Goal: Task Accomplishment & Management: Complete application form

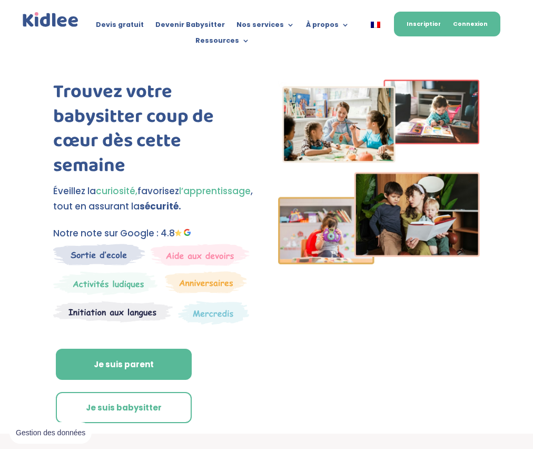
click at [481, 29] on link "Connexion" at bounding box center [471, 24] width 60 height 25
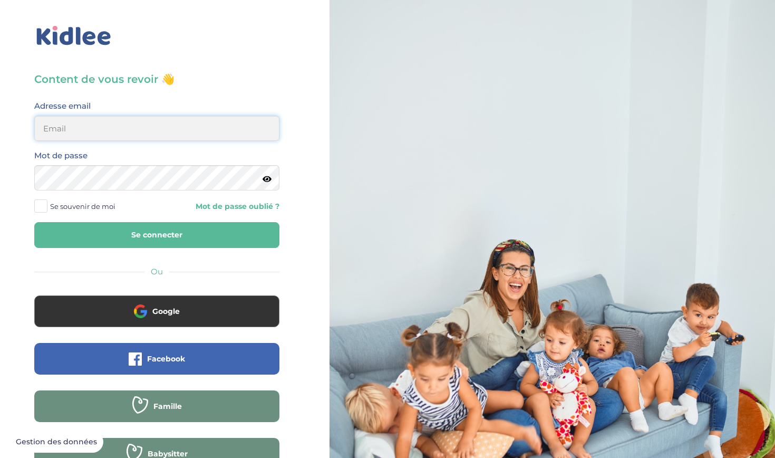
type input "[EMAIL_ADDRESS][DOMAIN_NAME]"
click at [157, 235] on button "Se connecter" at bounding box center [156, 235] width 245 height 26
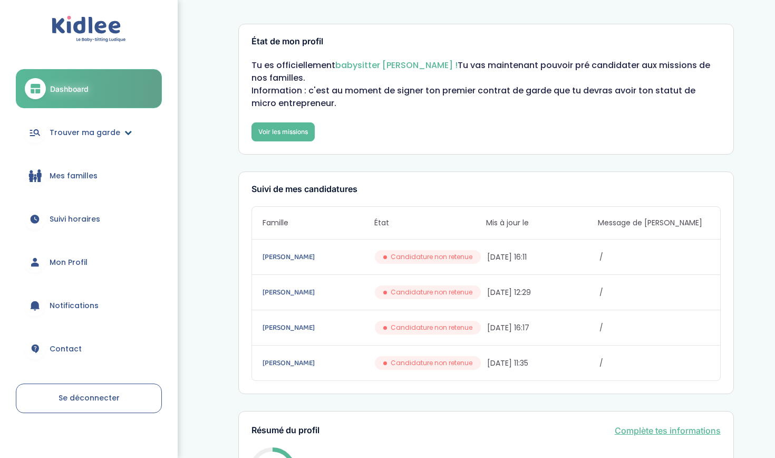
click at [83, 128] on span "Trouver ma garde" at bounding box center [85, 132] width 71 height 11
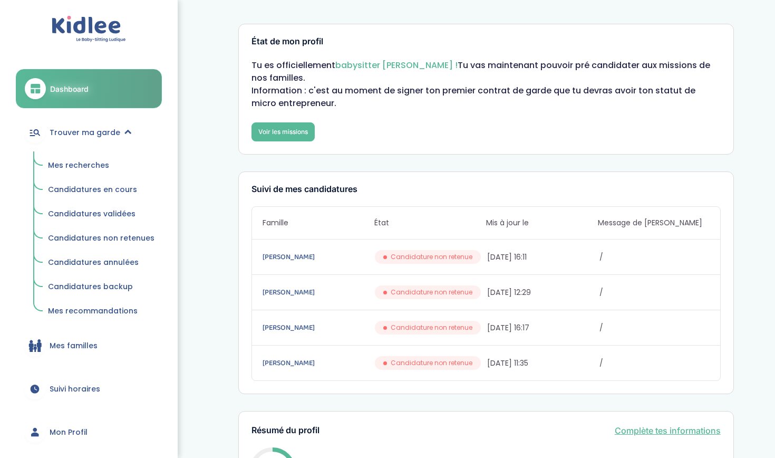
click at [82, 166] on span "Mes recherches" at bounding box center [78, 165] width 61 height 11
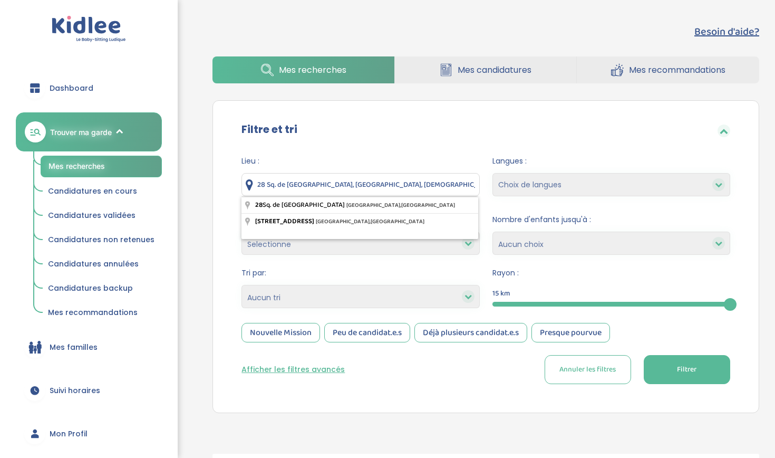
drag, startPoint x: 427, startPoint y: 179, endPoint x: 259, endPoint y: 173, distance: 168.2
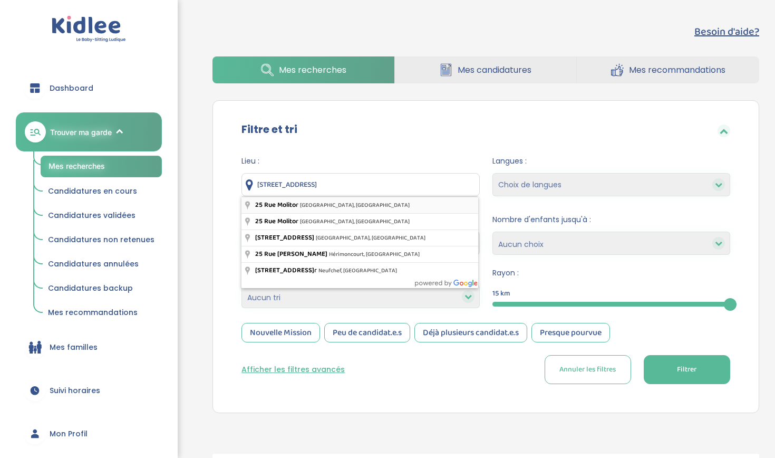
type input "25 Rue Molitor, Paris, France"
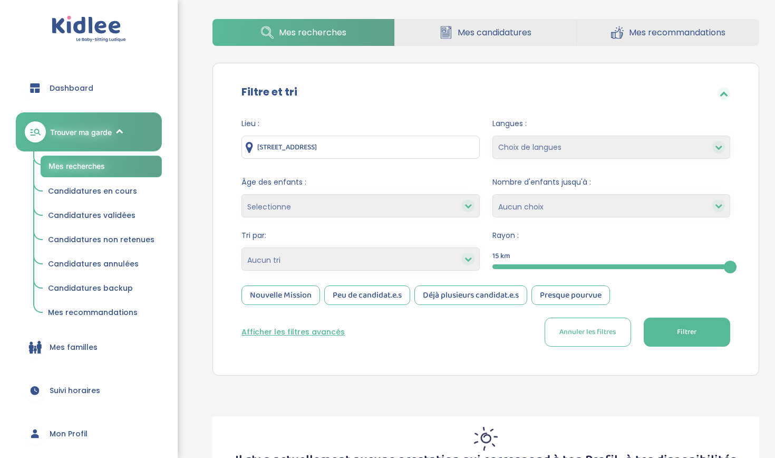
scroll to position [38, 0]
click at [289, 332] on button "Afficher les filtres avancés" at bounding box center [292, 331] width 103 height 11
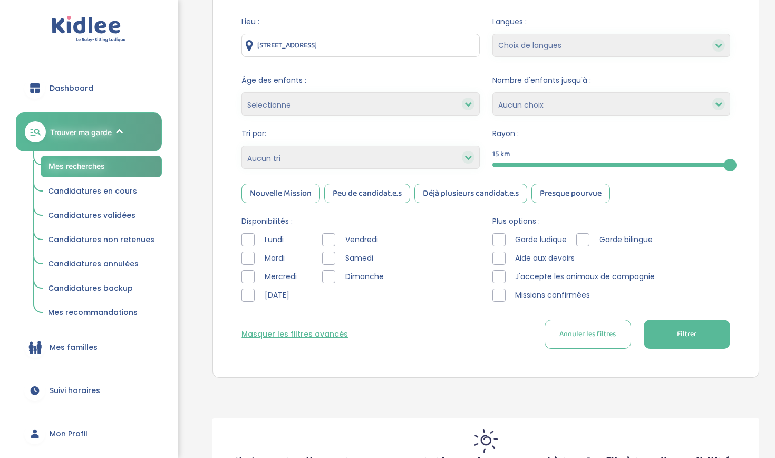
scroll to position [144, 0]
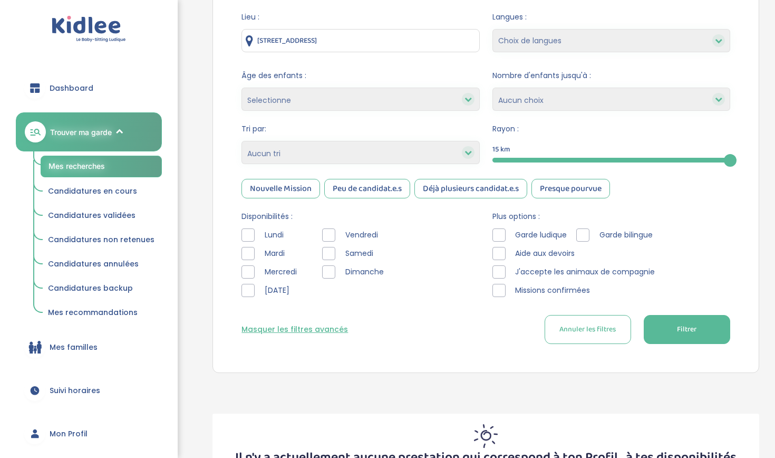
click at [253, 233] on div at bounding box center [247, 234] width 13 height 13
click at [250, 270] on div at bounding box center [247, 271] width 13 height 13
click at [330, 251] on div at bounding box center [328, 253] width 13 height 13
click at [331, 270] on div at bounding box center [328, 271] width 13 height 13
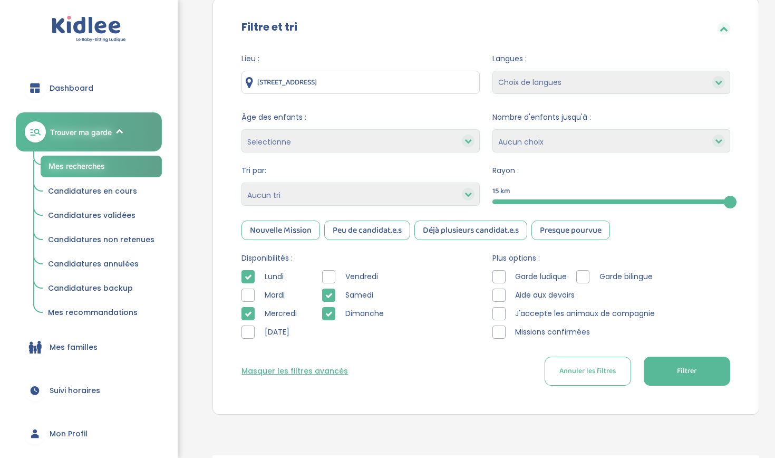
scroll to position [99, 0]
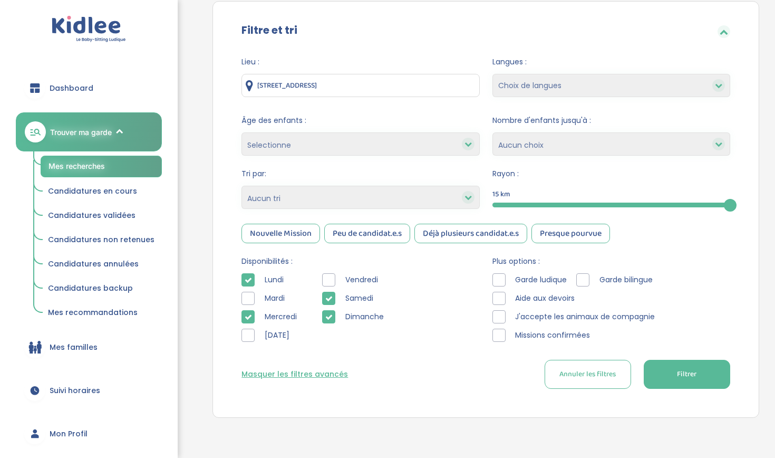
click at [670, 373] on button "Filtrer" at bounding box center [687, 373] width 86 height 29
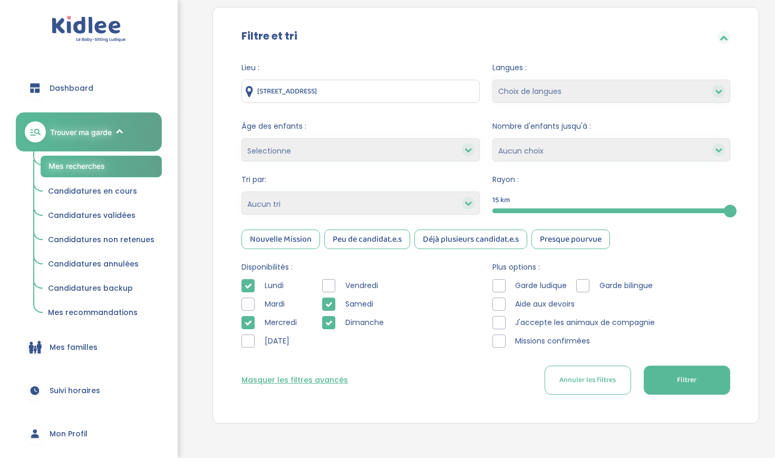
scroll to position [94, 0]
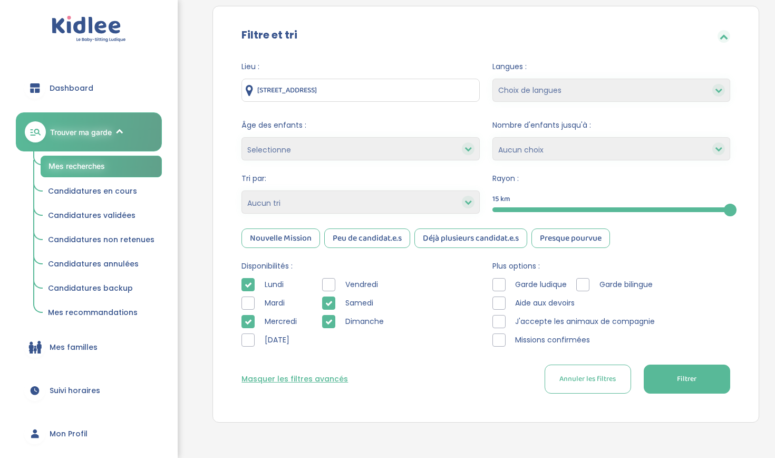
click at [336, 305] on div "Samedi" at bounding box center [355, 302] width 66 height 13
click at [335, 305] on div at bounding box center [328, 302] width 13 height 13
click at [335, 326] on div at bounding box center [328, 321] width 13 height 13
click at [466, 149] on icon at bounding box center [467, 148] width 7 height 7
click at [474, 149] on div at bounding box center [468, 148] width 13 height 13
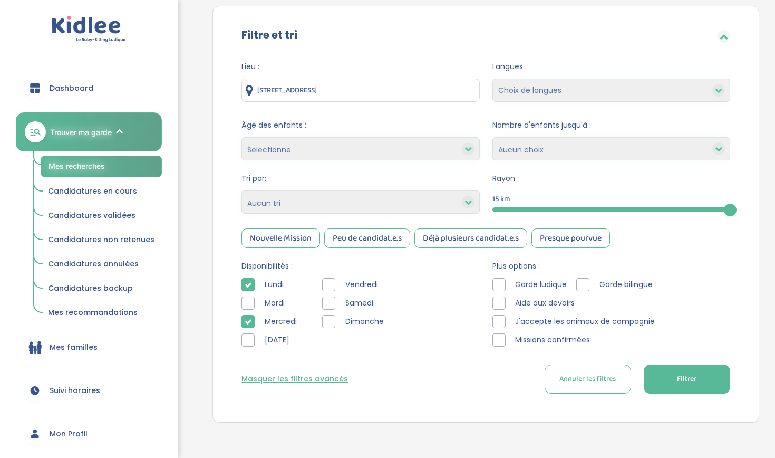
click at [470, 150] on icon at bounding box center [467, 148] width 7 height 7
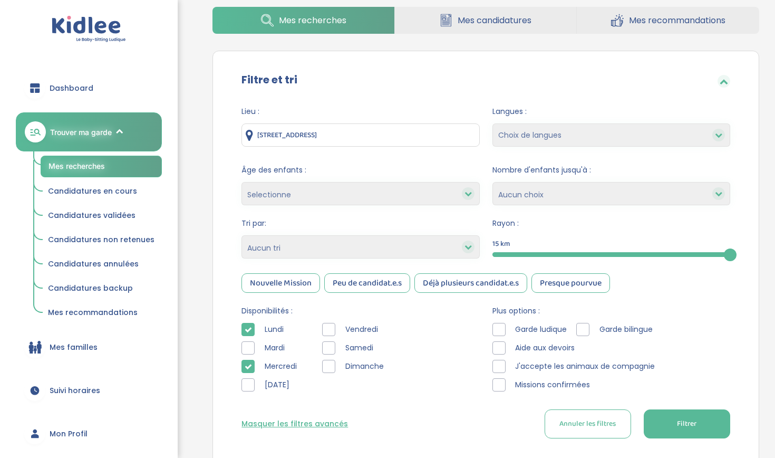
scroll to position [40, 0]
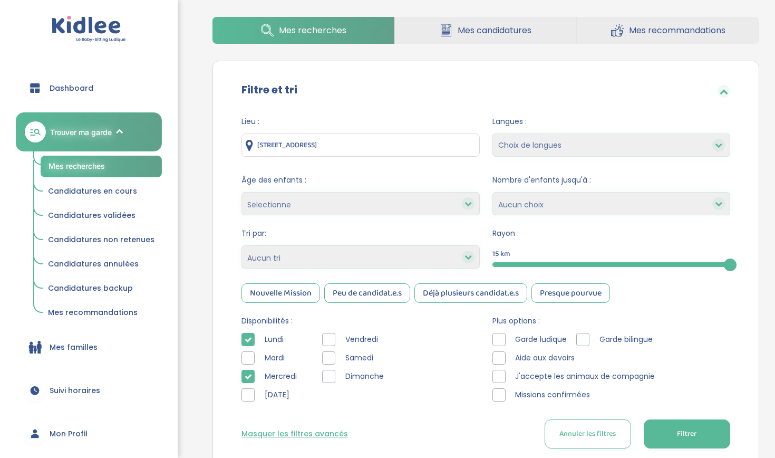
click at [694, 429] on span "Filtrer" at bounding box center [687, 433] width 20 height 11
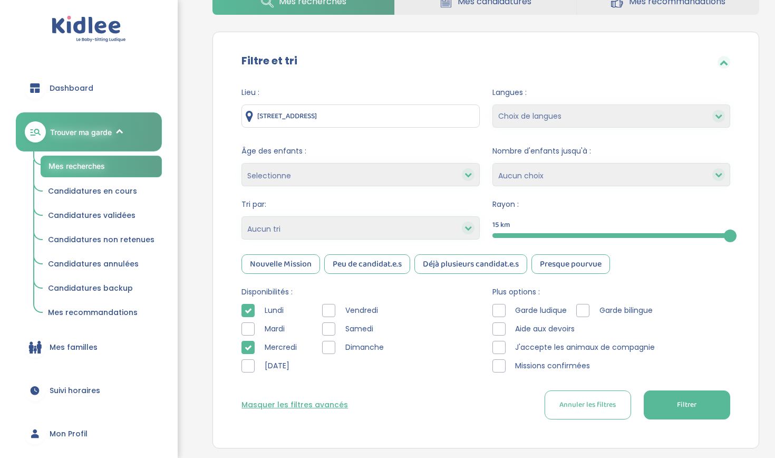
scroll to position [70, 0]
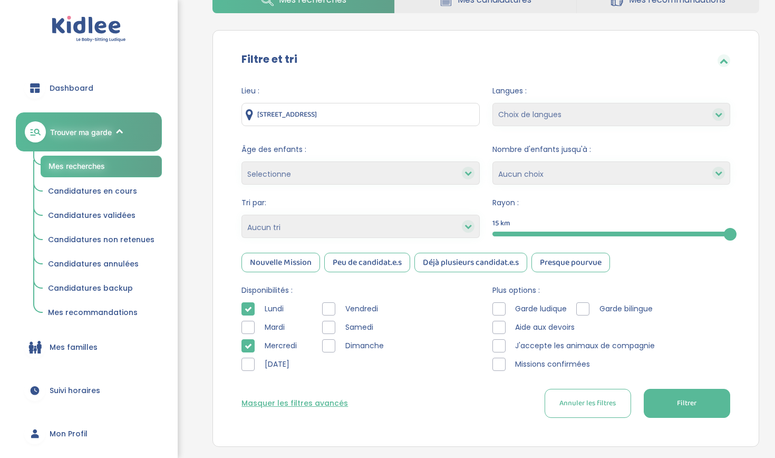
click at [693, 388] on button "Filtrer" at bounding box center [687, 402] width 86 height 29
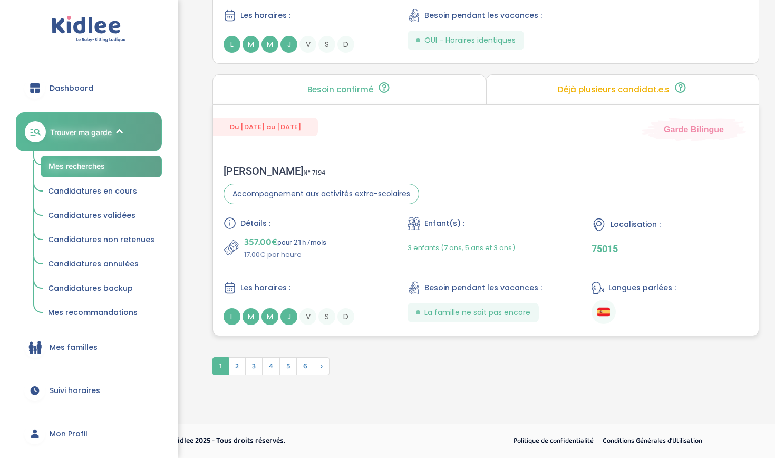
scroll to position [2922, 0]
click at [241, 363] on span "2" at bounding box center [236, 366] width 17 height 18
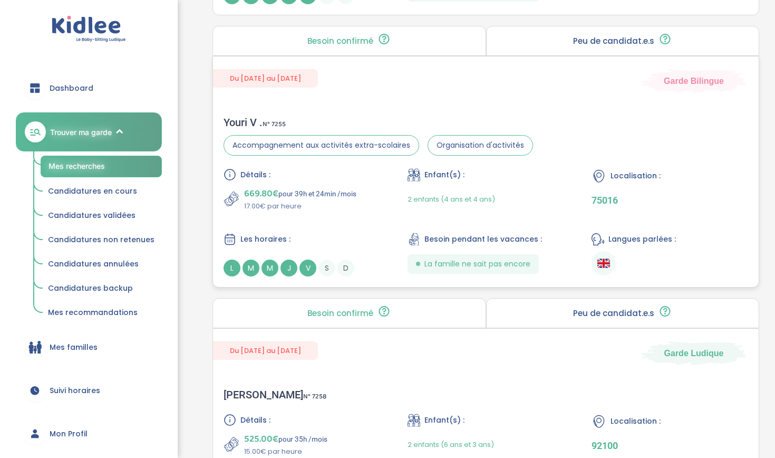
scroll to position [823, 0]
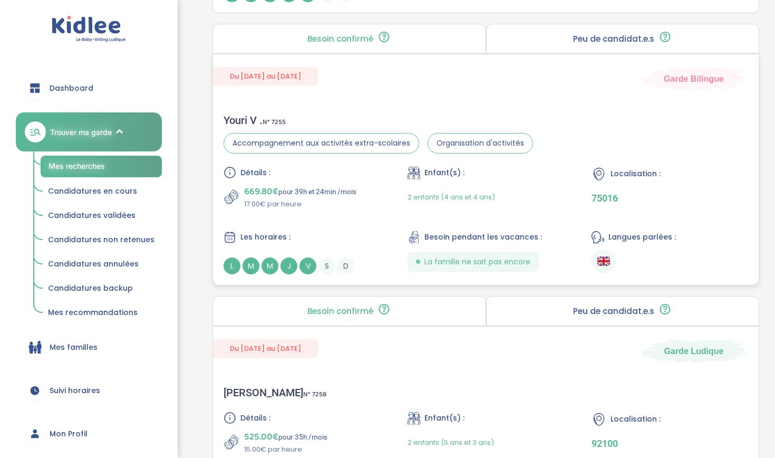
click at [406, 89] on div "Du 01-09-2025 au 31-07-2026 Garde Bilingue" at bounding box center [486, 72] width 546 height 36
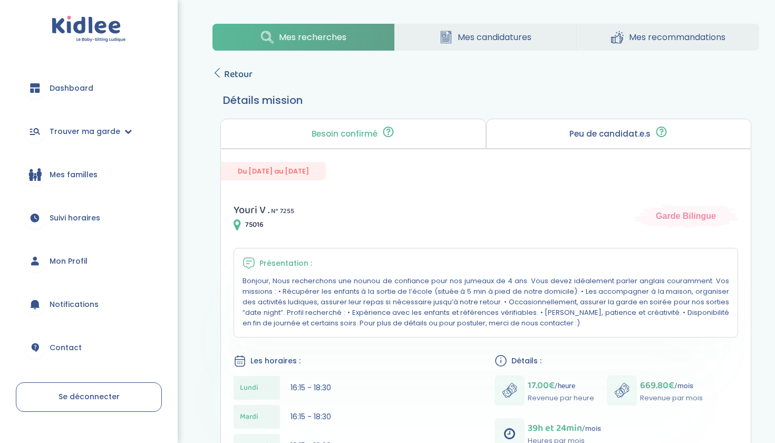
click at [236, 74] on span "Retour" at bounding box center [238, 74] width 28 height 15
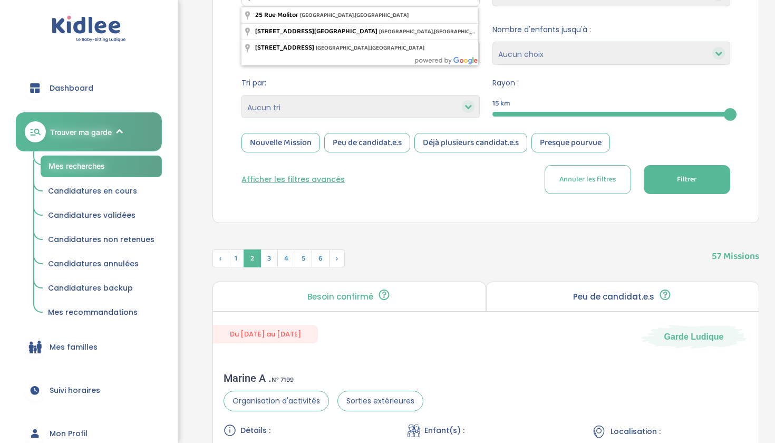
scroll to position [221, 0]
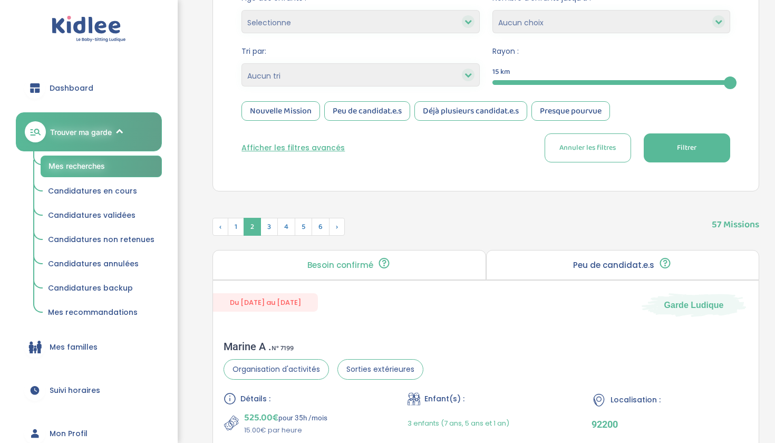
click at [409, 180] on div "Filtre et tri Lieu : 25 Rue Molitor, Paris, France Langues : Choix de langues A…" at bounding box center [485, 35] width 547 height 313
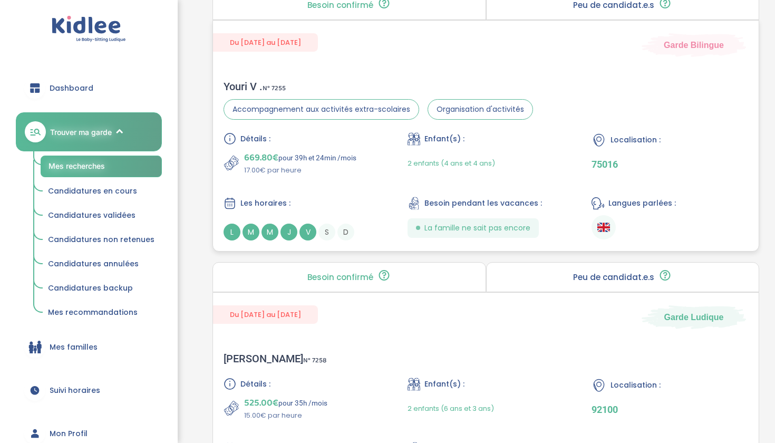
scroll to position [829, 0]
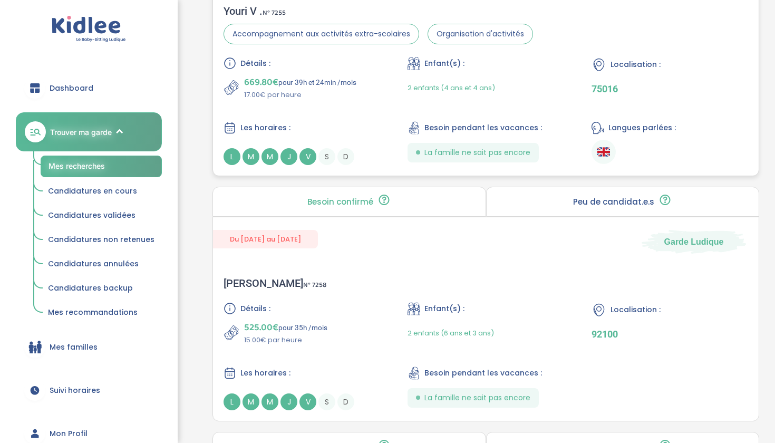
click at [651, 93] on p "75016" at bounding box center [669, 88] width 157 height 11
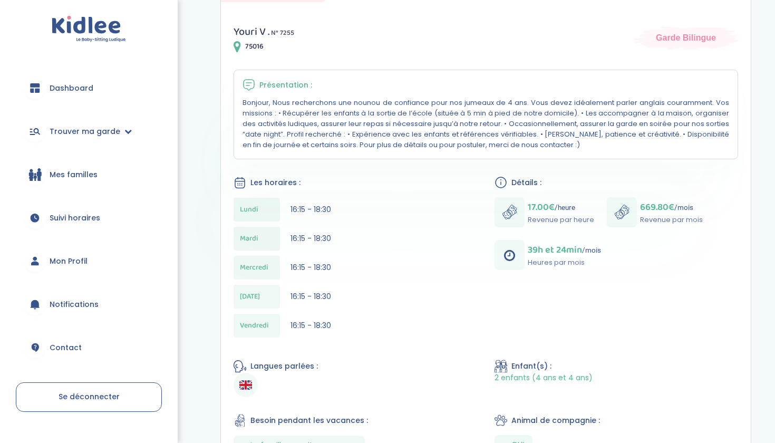
scroll to position [140, 0]
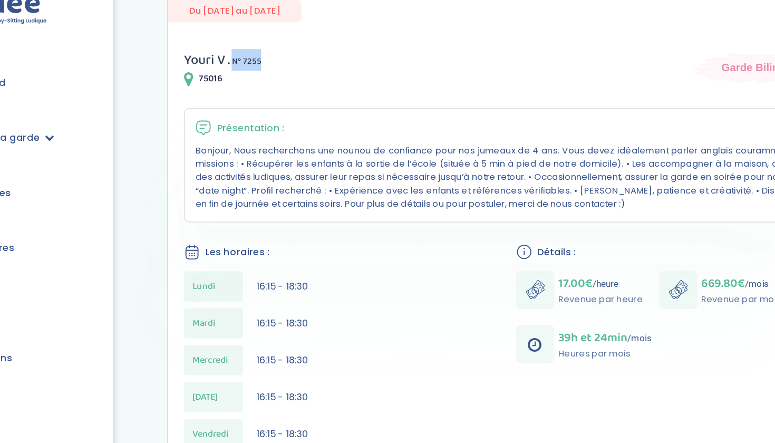
drag, startPoint x: 183, startPoint y: 48, endPoint x: 223, endPoint y: 48, distance: 39.5
click at [233, 62] on div "Youri V . N° 7255 75016 [GEOGRAPHIC_DATA]" at bounding box center [485, 77] width 504 height 30
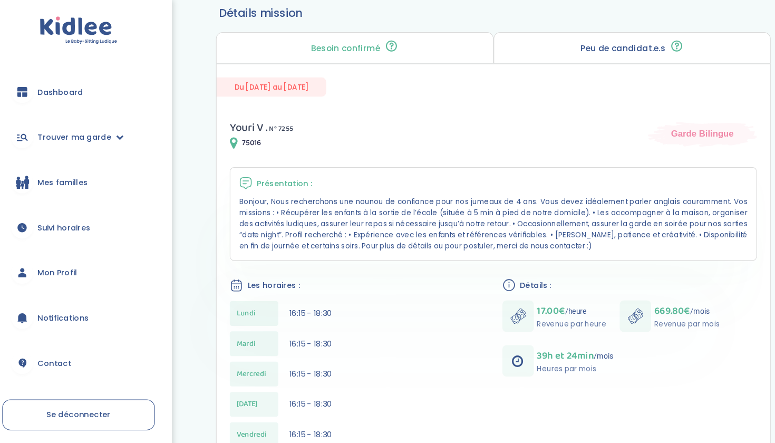
scroll to position [87, 0]
drag, startPoint x: 247, startPoint y: 125, endPoint x: 257, endPoint y: 125, distance: 10.6
click at [257, 125] on div "Youri V . N° 7255" at bounding box center [263, 122] width 61 height 17
click at [301, 120] on div "Youri V . N° 7255 75016 [GEOGRAPHIC_DATA]" at bounding box center [485, 129] width 504 height 30
drag, startPoint x: 287, startPoint y: 124, endPoint x: 258, endPoint y: 124, distance: 29.0
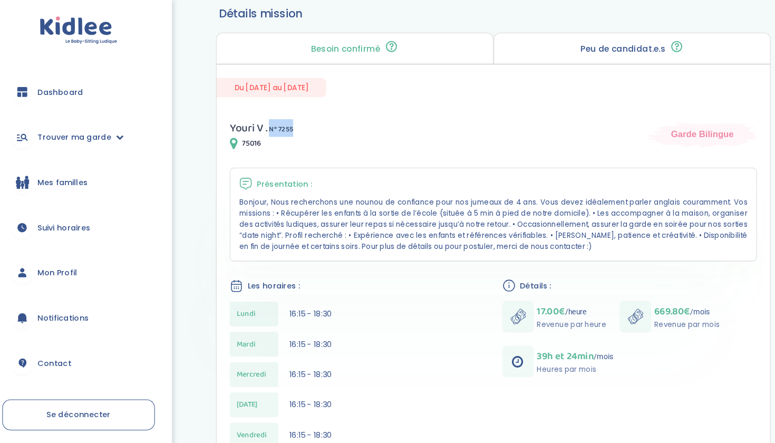
click at [258, 124] on div "Youri V . N° 7255 75016 [GEOGRAPHIC_DATA]" at bounding box center [485, 129] width 504 height 30
click at [355, 148] on div "Youri V . N° 7255 75016 Garde Bilingue Présentation : Bonjour, Nous recherchons…" at bounding box center [486, 434] width 530 height 666
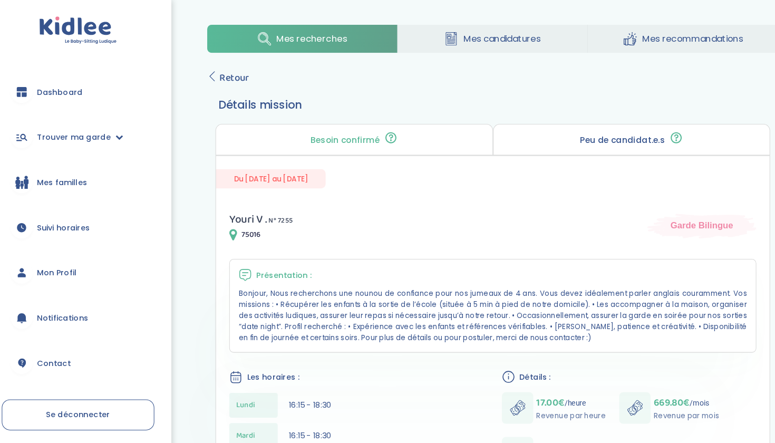
scroll to position [0, 0]
click at [508, 37] on span "Mes candidatures" at bounding box center [495, 37] width 74 height 13
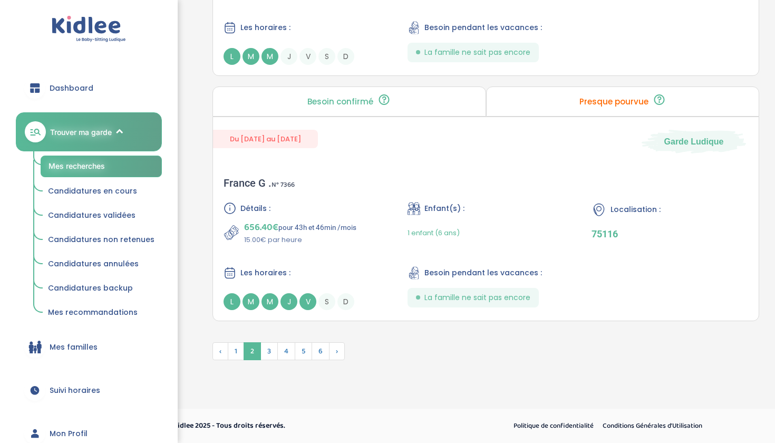
scroll to position [2779, 0]
click at [267, 358] on span "3" at bounding box center [268, 351] width 17 height 18
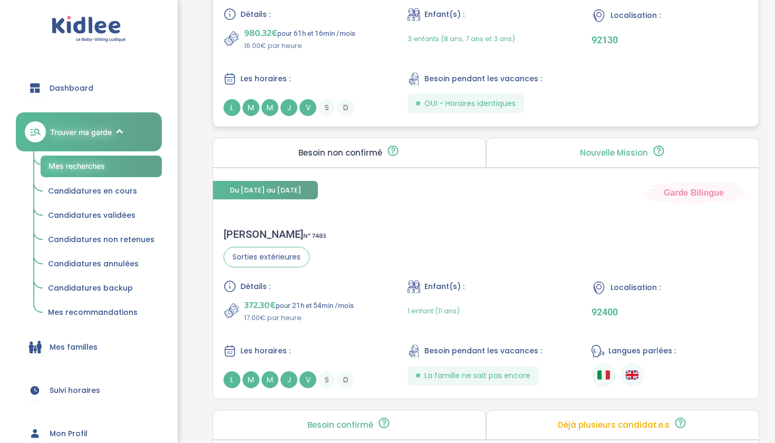
scroll to position [2570, 0]
